Goal: Information Seeking & Learning: Learn about a topic

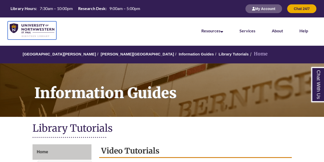
click at [27, 27] on img at bounding box center [32, 30] width 45 height 14
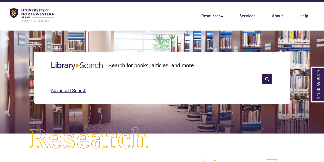
scroll to position [10, 0]
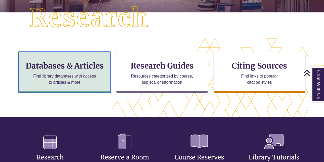
click at [62, 85] on p "Find library databases with access to articles & more" at bounding box center [64, 79] width 67 height 12
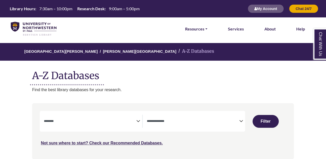
select select "Database Subject Filter"
select select "Database Types Filter"
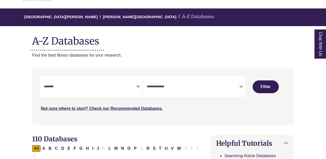
scroll to position [55, 0]
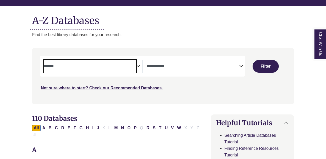
click at [111, 60] on span "Search filters" at bounding box center [90, 66] width 92 height 13
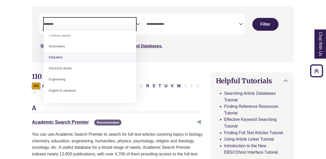
scroll to position [127, 0]
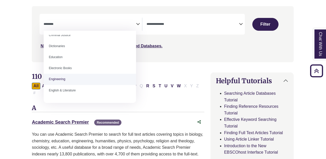
select select "******"
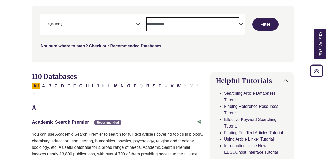
click at [176, 26] on span "Search filters" at bounding box center [192, 24] width 92 height 13
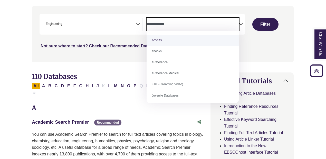
click at [111, 29] on span "× Engineering" at bounding box center [90, 24] width 92 height 13
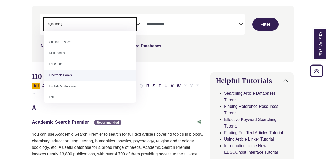
scroll to position [0, 0]
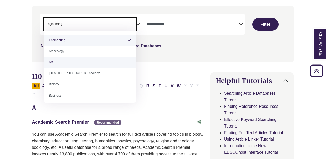
click at [124, 22] on span "× Engineering" at bounding box center [90, 24] width 92 height 13
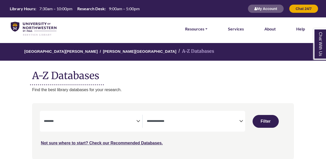
select select "Database Subject Filter"
select select "Database Types Filter"
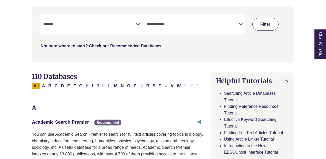
click at [264, 23] on button "Filter" at bounding box center [265, 24] width 26 height 13
select select "Database Subject Filter"
select select "Database Types Filter"
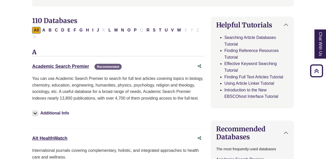
click at [35, 111] on img at bounding box center [35, 114] width 6 height 6
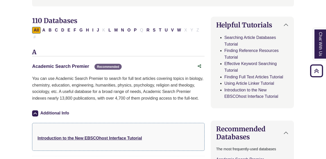
click at [66, 64] on link "Academic Search Premier This link opens in a new window" at bounding box center [60, 66] width 57 height 5
